Goal: Information Seeking & Learning: Compare options

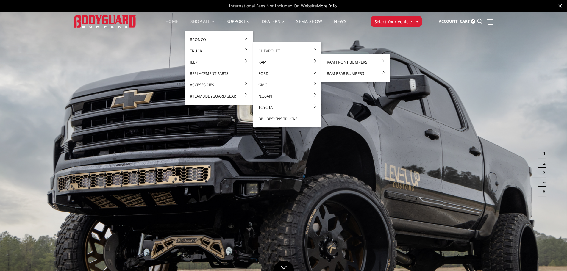
click at [263, 60] on link "Ram" at bounding box center [287, 62] width 64 height 11
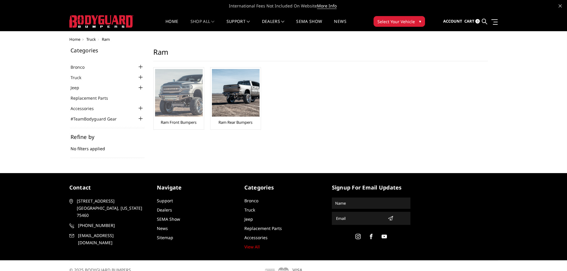
click at [174, 99] on img at bounding box center [179, 93] width 48 height 48
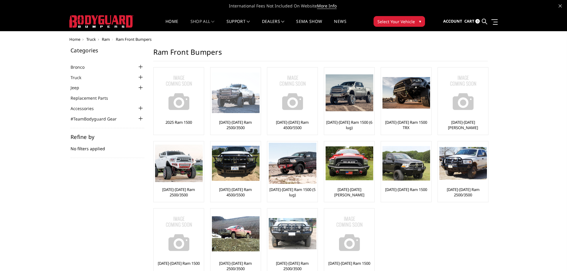
click at [242, 105] on img at bounding box center [236, 93] width 48 height 41
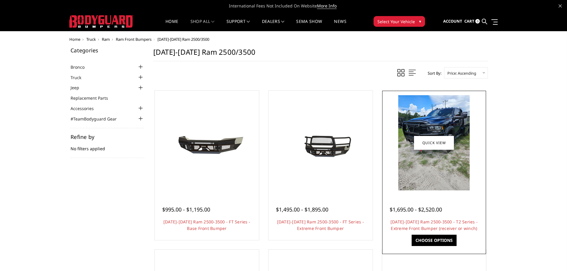
click at [445, 123] on img at bounding box center [433, 142] width 71 height 95
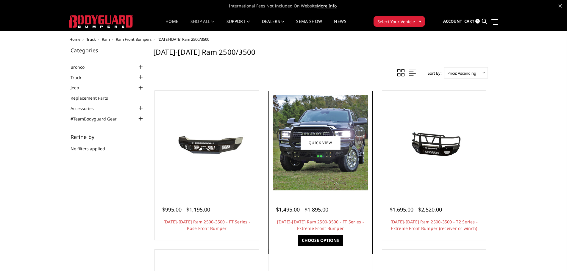
click at [336, 116] on img at bounding box center [320, 142] width 95 height 95
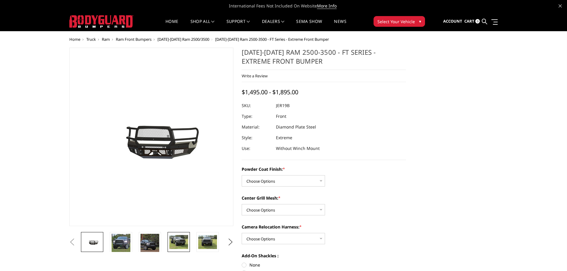
click at [183, 244] on img at bounding box center [178, 242] width 19 height 14
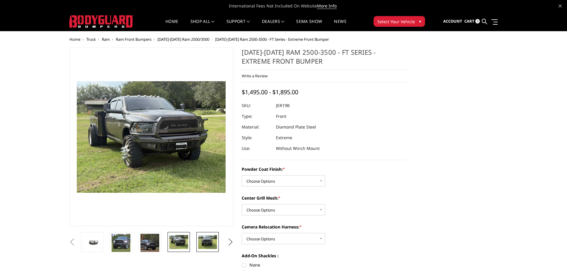
click at [202, 244] on img at bounding box center [207, 242] width 19 height 14
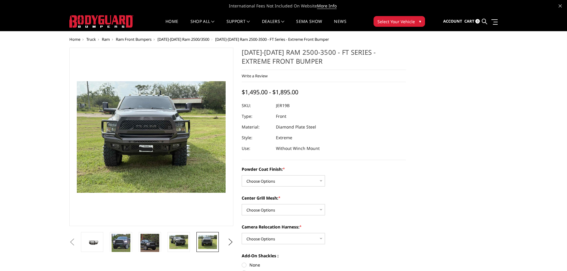
click at [203, 244] on img at bounding box center [207, 242] width 19 height 14
click at [142, 244] on img at bounding box center [149, 243] width 19 height 19
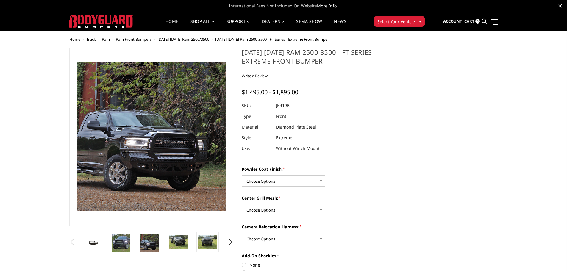
click at [124, 244] on img at bounding box center [121, 243] width 19 height 19
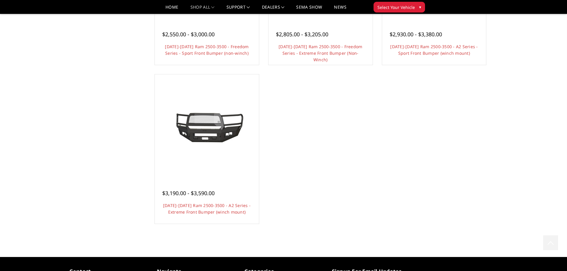
scroll to position [535, 0]
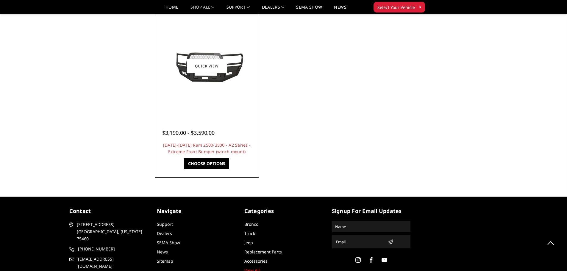
click at [236, 67] on img at bounding box center [206, 66] width 95 height 43
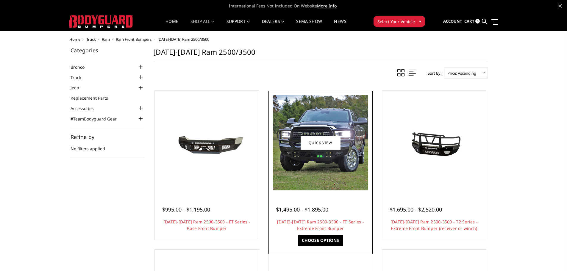
click at [335, 120] on img at bounding box center [320, 142] width 95 height 95
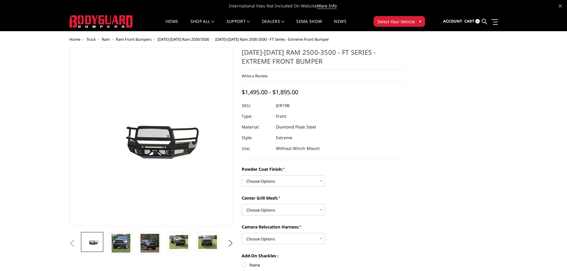
drag, startPoint x: 275, startPoint y: 106, endPoint x: 297, endPoint y: 106, distance: 22.3
click at [297, 106] on div at bounding box center [323, 105] width 164 height 11
click at [295, 106] on div at bounding box center [323, 105] width 164 height 11
drag, startPoint x: 291, startPoint y: 107, endPoint x: 270, endPoint y: 107, distance: 21.1
click at [270, 107] on dl "SKU: JER19B UPC: Type: Front Material: Diamond Plate Steel Style: Extreme Use: …" at bounding box center [323, 127] width 164 height 54
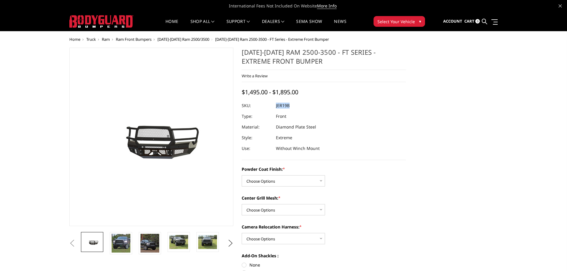
copy dl "JER19B UPC:"
